Goal: Task Accomplishment & Management: Use online tool/utility

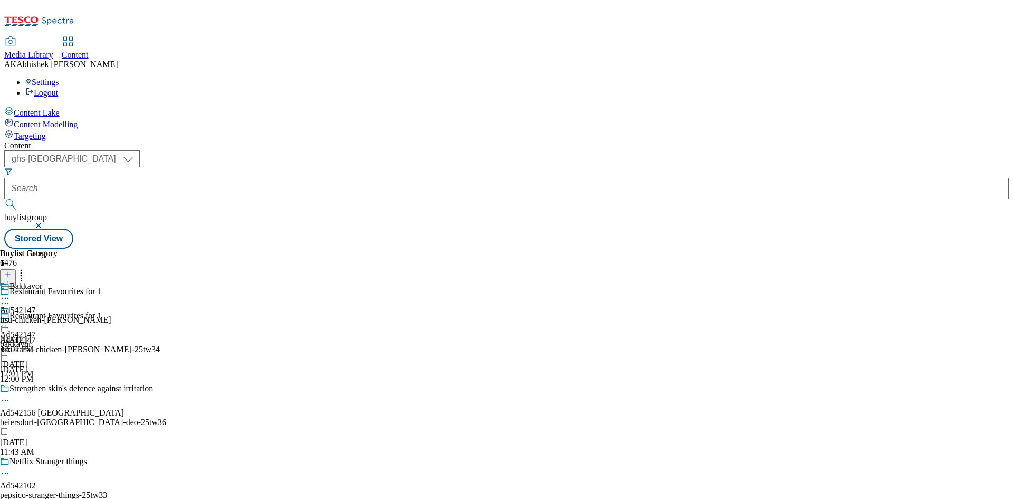
select select "ghs-[GEOGRAPHIC_DATA]"
click at [4, 199] on button "submit" at bounding box center [11, 204] width 15 height 11
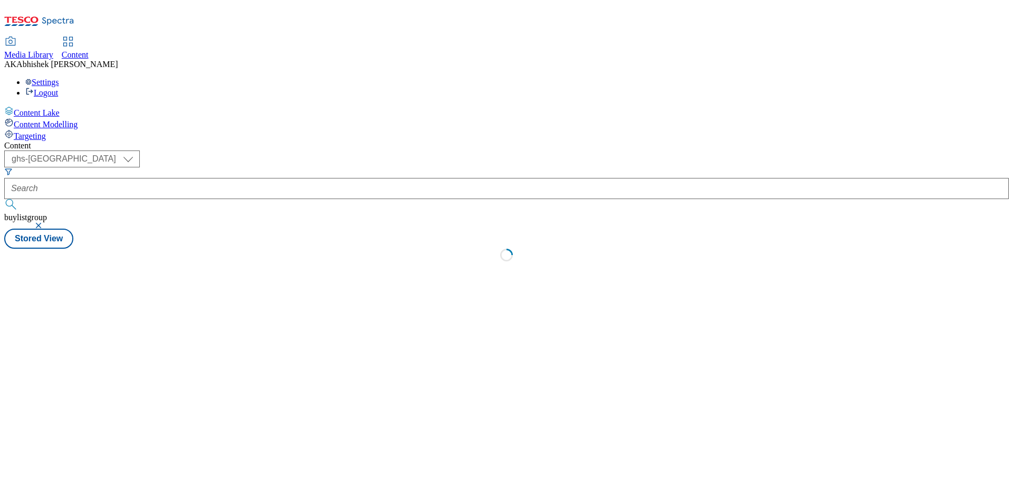
click at [4, 199] on button "submit" at bounding box center [11, 204] width 15 height 11
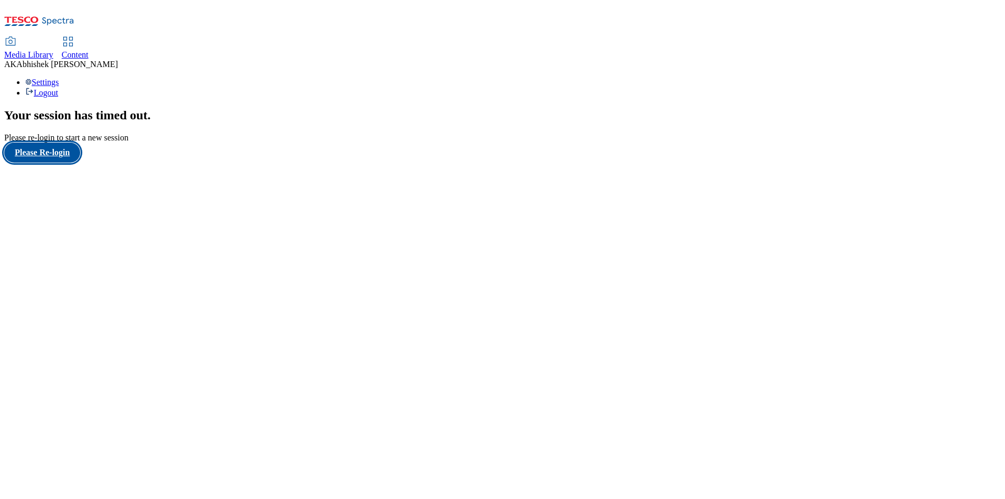
click at [60, 163] on button "Please Re-login" at bounding box center [42, 152] width 76 height 20
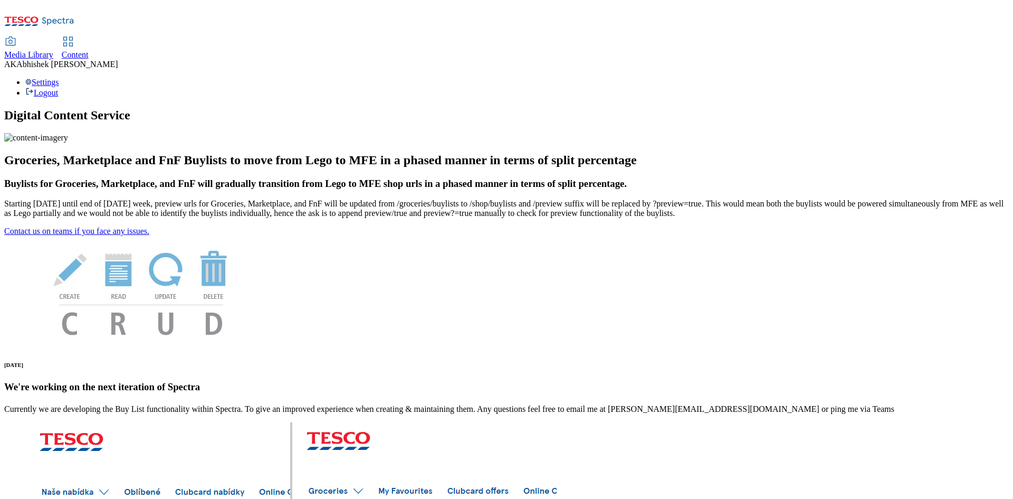
click at [89, 50] on span "Content" at bounding box center [75, 54] width 27 height 9
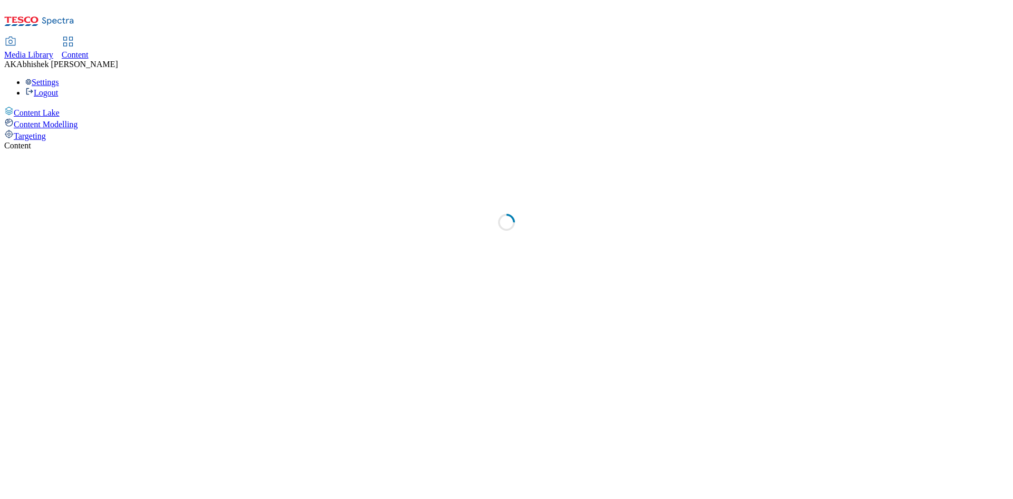
select select "ghs-[GEOGRAPHIC_DATA]"
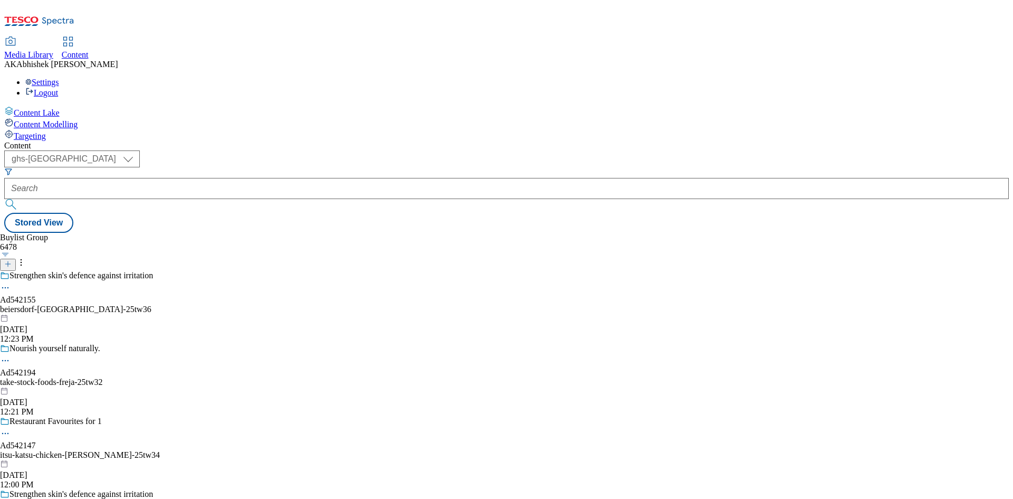
click at [283, 305] on div "beiersdorf-nivea-25tw36" at bounding box center [146, 309] width 292 height 9
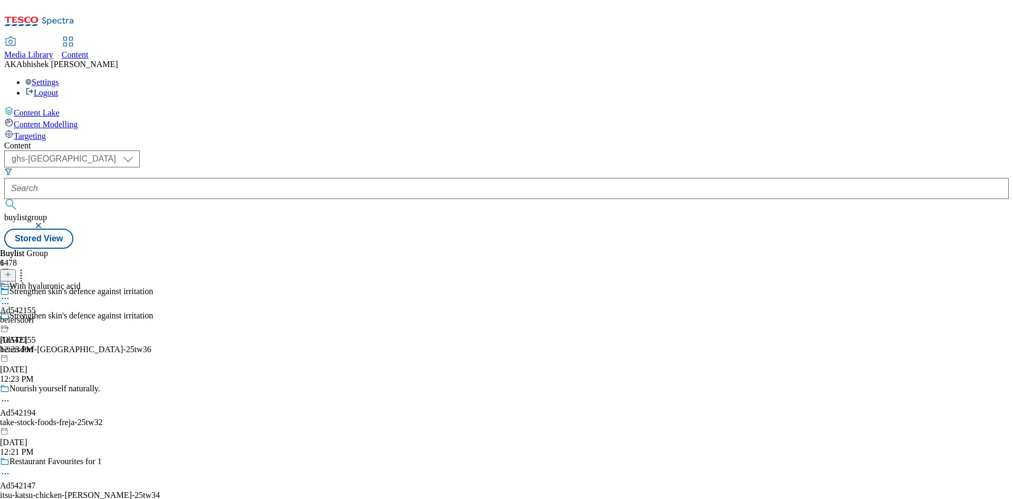
click at [11, 322] on icon at bounding box center [5, 327] width 11 height 11
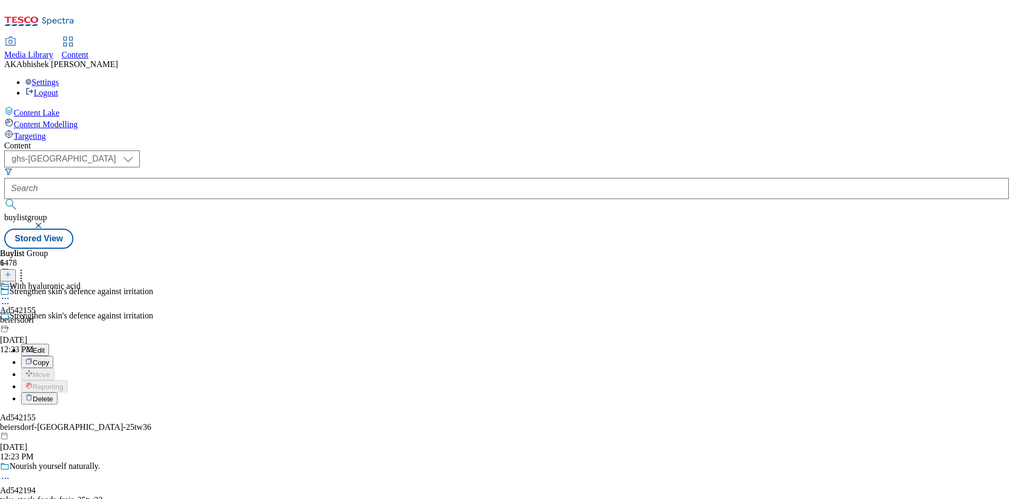
click at [45, 346] on span "Edit" at bounding box center [39, 350] width 12 height 8
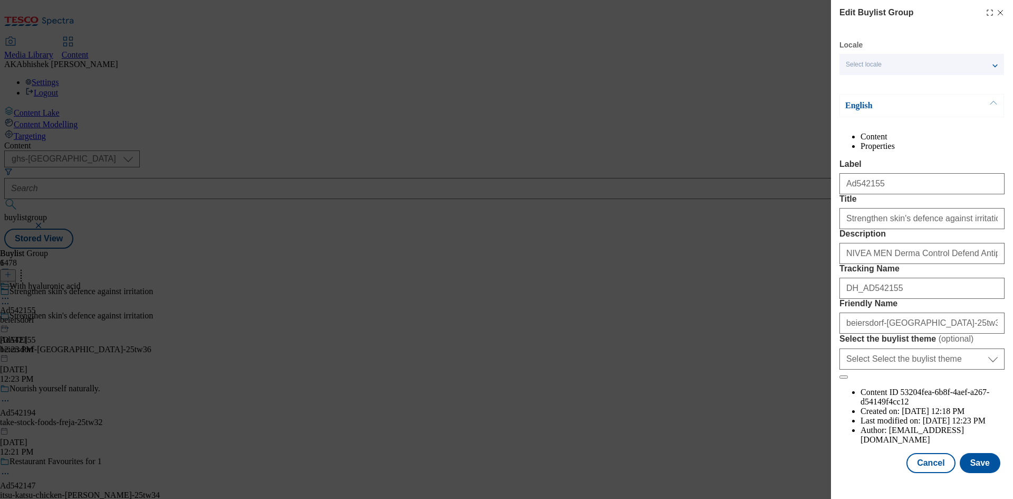
scroll to position [41, 0]
click at [987, 470] on button "Save" at bounding box center [980, 463] width 41 height 20
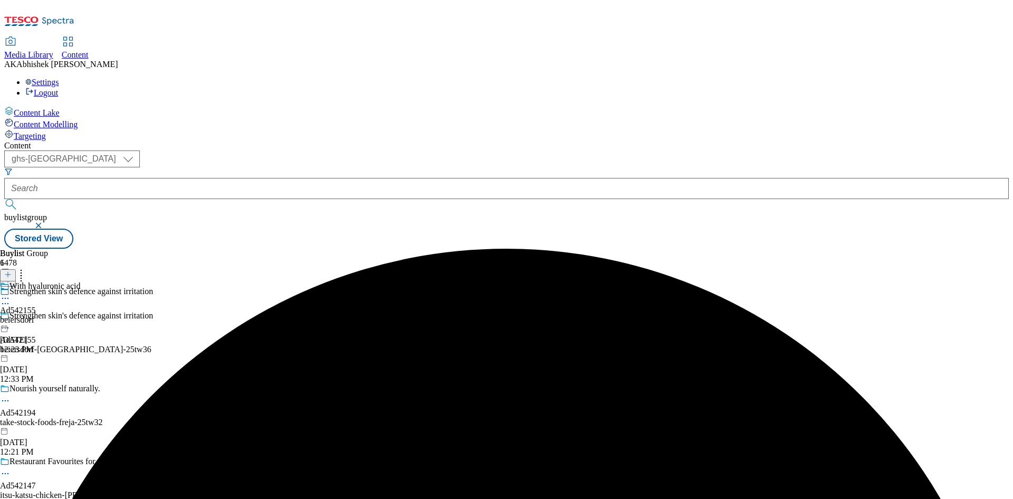
click at [11, 293] on icon at bounding box center [5, 298] width 11 height 11
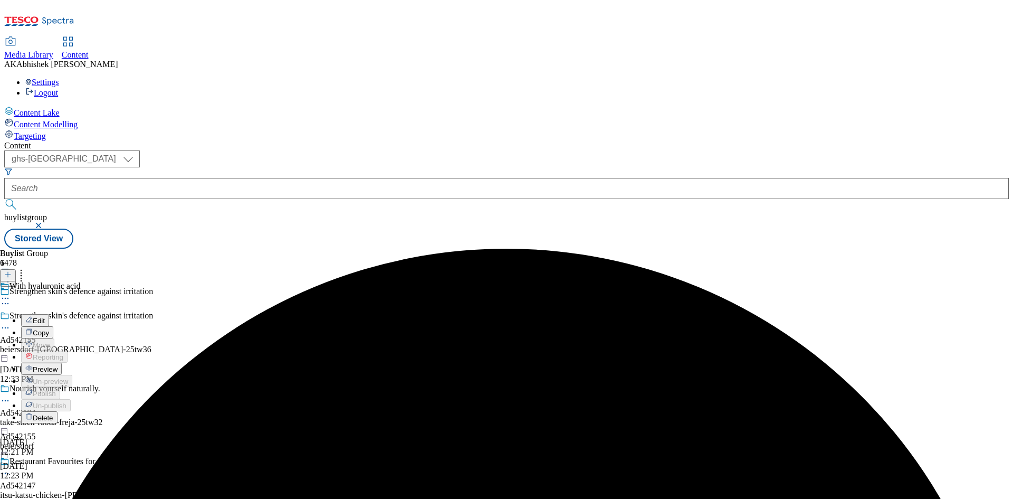
click at [49, 314] on button "Edit" at bounding box center [35, 320] width 28 height 12
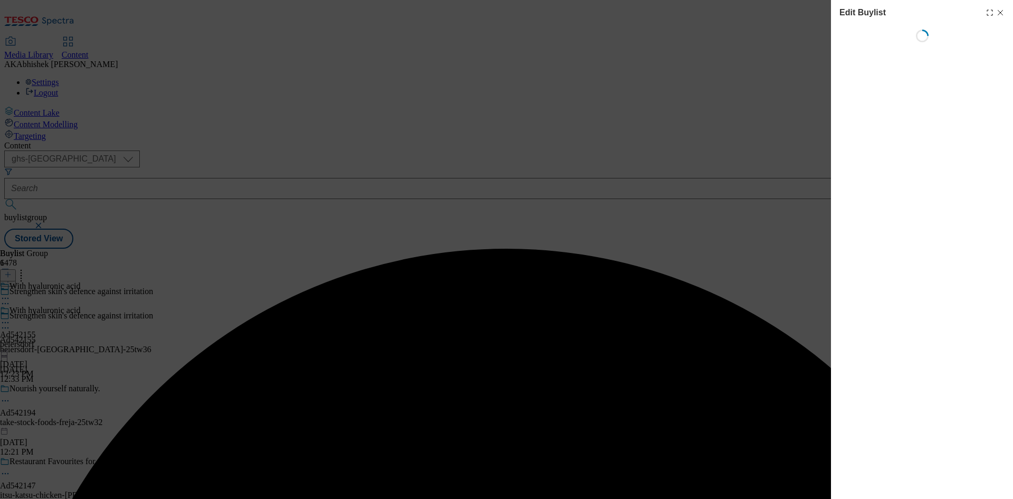
select select "tactical"
select select "supplier funded short term 1-3 weeks"
select select "dunnhumby"
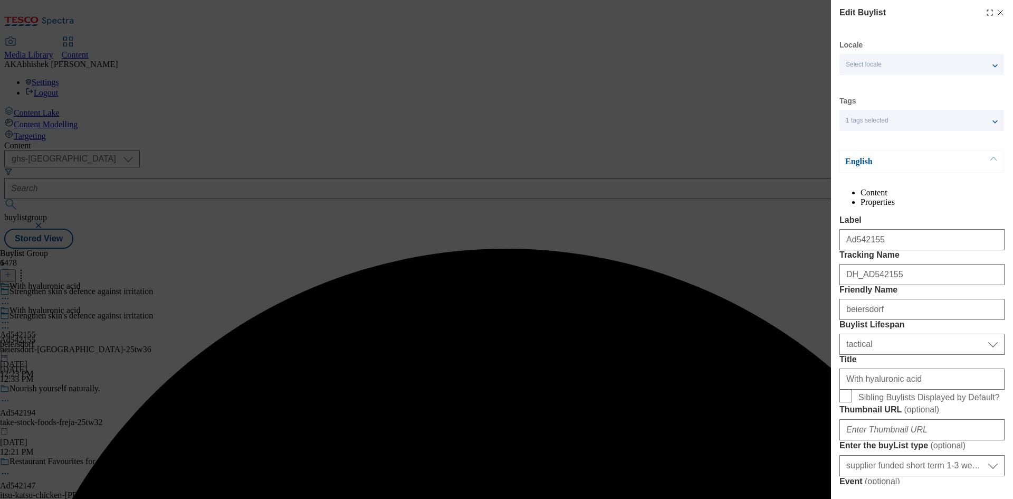
select select "Banner"
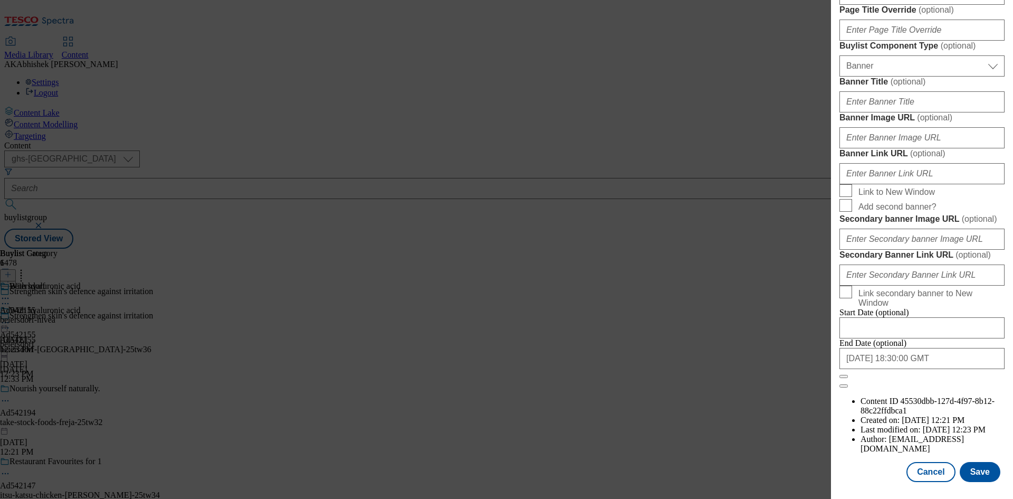
scroll to position [1092, 0]
click at [960, 476] on button "Save" at bounding box center [980, 472] width 41 height 20
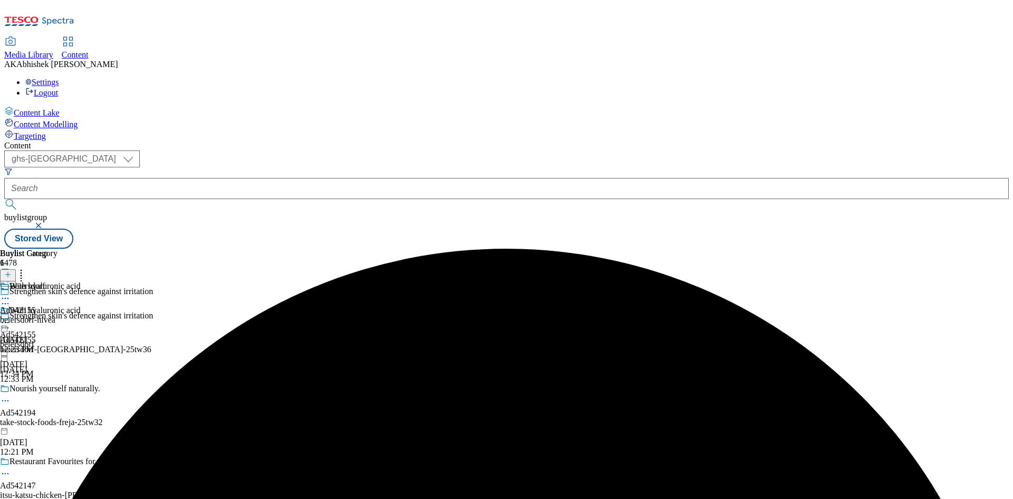
click at [11, 293] on icon at bounding box center [5, 298] width 11 height 11
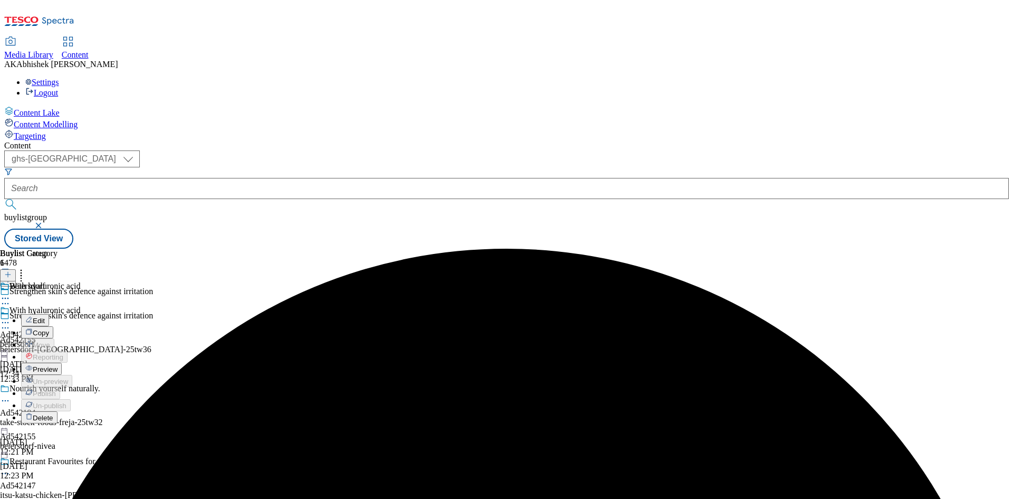
click at [45, 317] on span "Edit" at bounding box center [39, 321] width 12 height 8
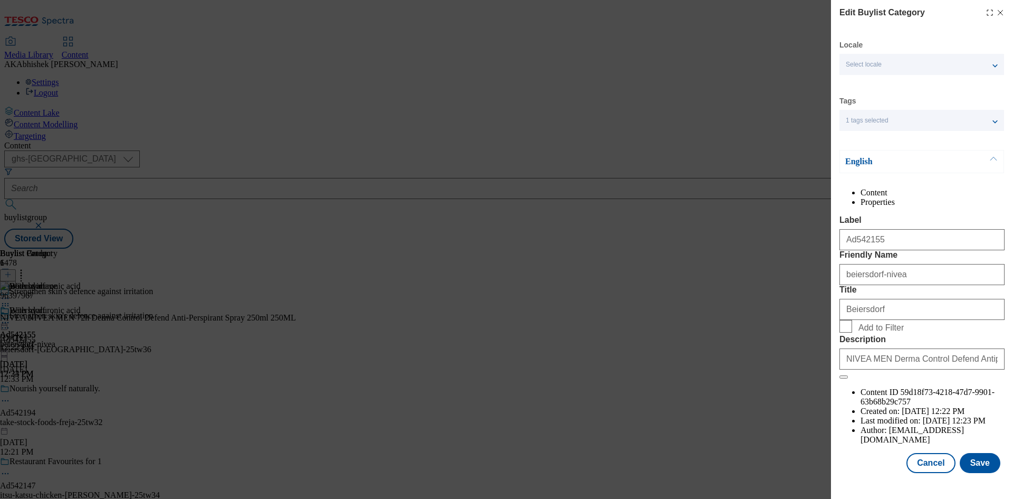
scroll to position [21, 0]
click at [978, 473] on button "Save" at bounding box center [980, 463] width 41 height 20
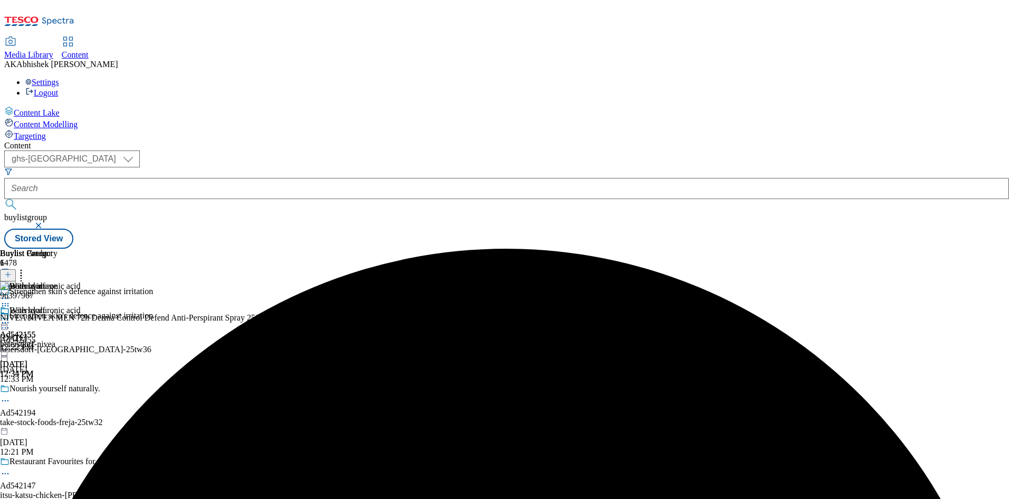
click at [11, 317] on icon at bounding box center [5, 322] width 11 height 11
click at [62, 387] on button "Preview" at bounding box center [41, 393] width 41 height 12
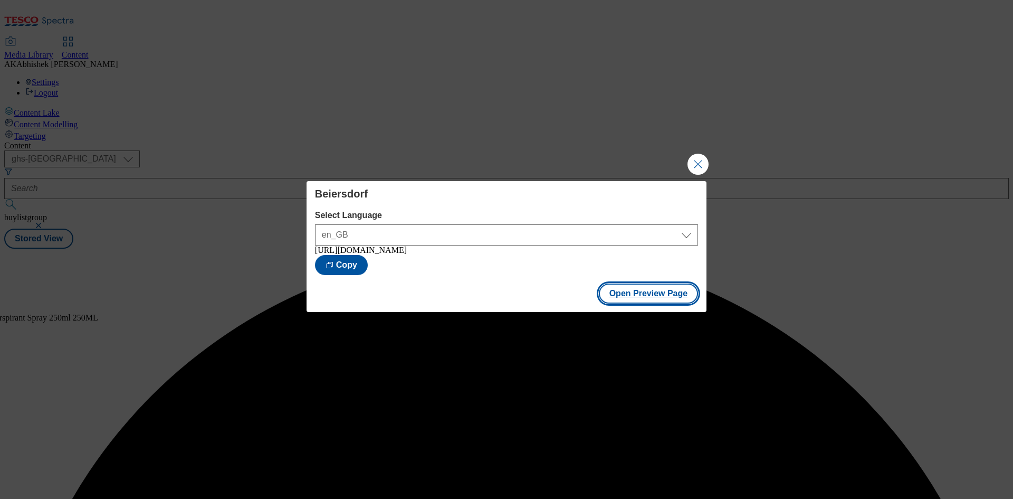
click at [666, 292] on button "Open Preview Page" at bounding box center [649, 293] width 100 height 20
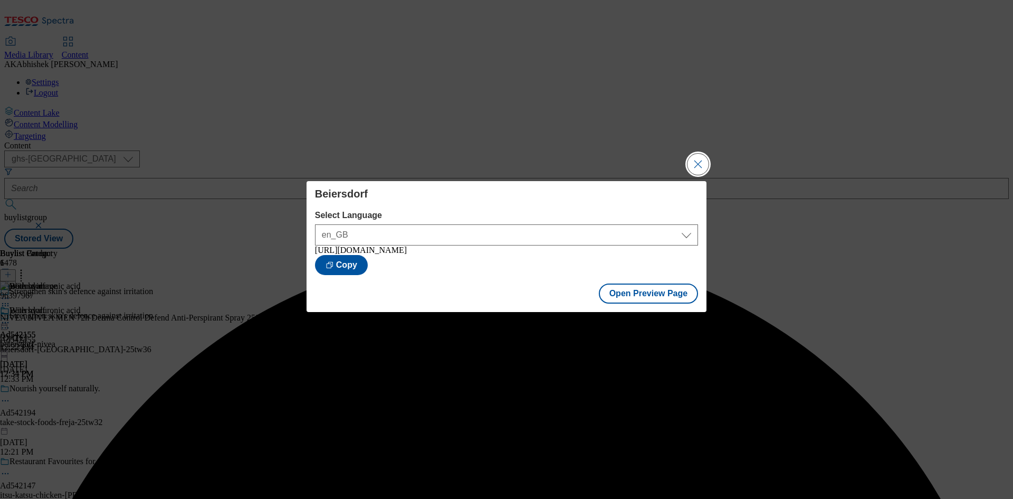
click at [691, 169] on button "Close Modal" at bounding box center [698, 164] width 21 height 21
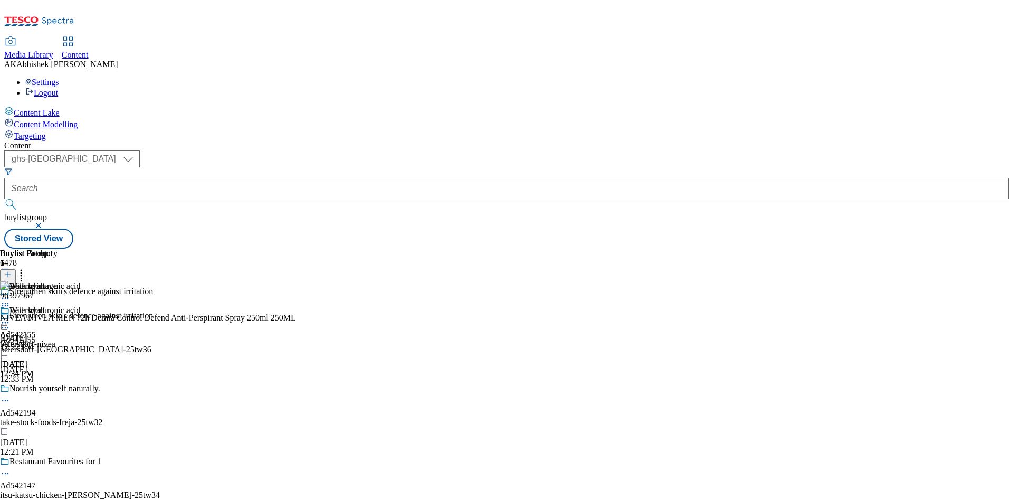
click at [11, 317] on icon at bounding box center [5, 322] width 11 height 11
click at [56, 426] on span "Publish" at bounding box center [44, 430] width 23 height 8
